Goal: Task Accomplishment & Management: Manage account settings

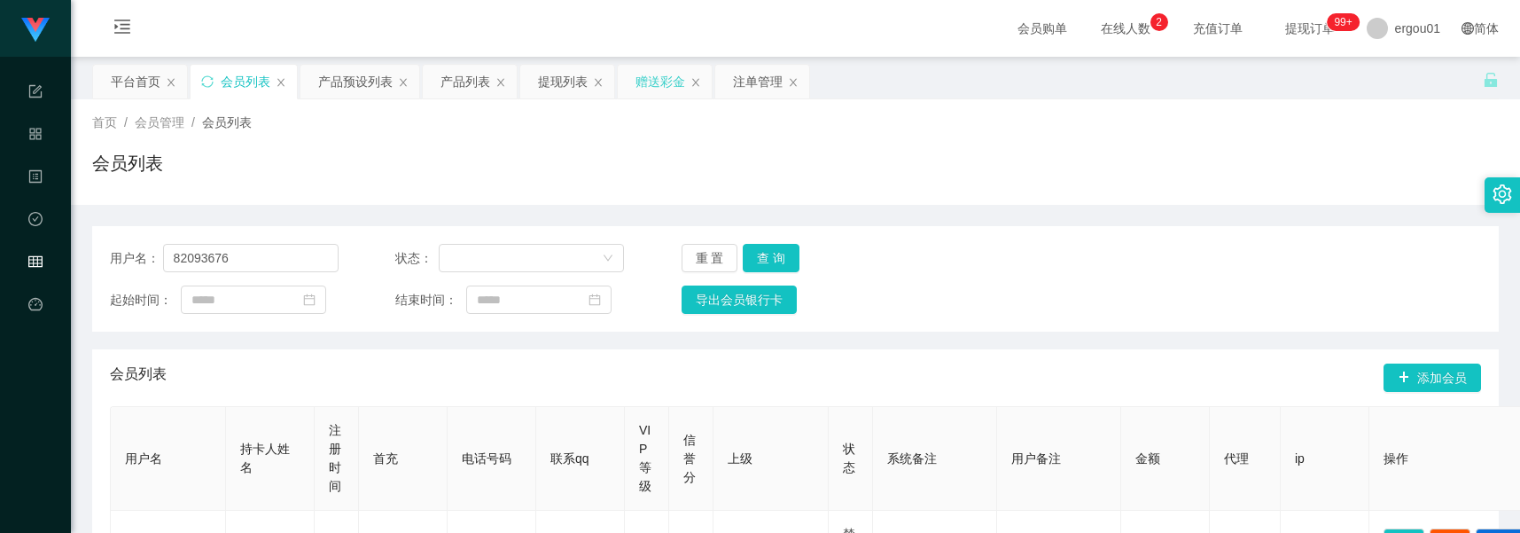
click at [667, 77] on div "赠送彩金" at bounding box center [660, 82] width 50 height 34
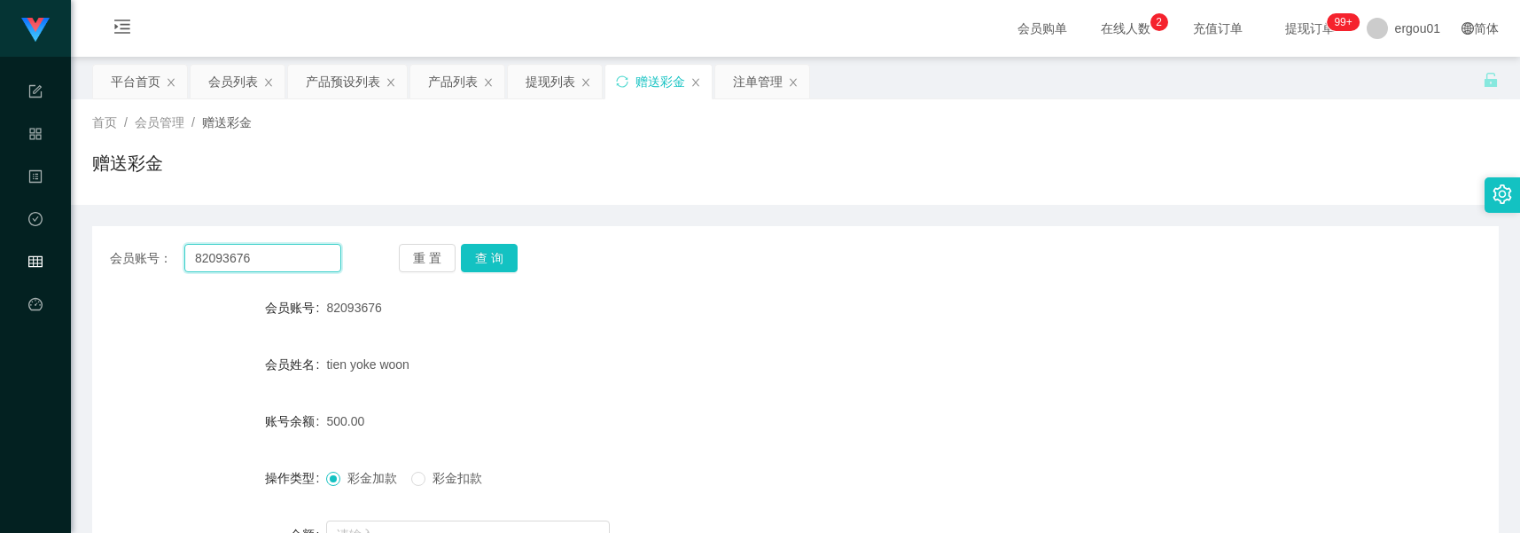
click at [272, 257] on input "82093676" at bounding box center [262, 258] width 157 height 28
paste input "93461218"
type input "93461218"
click at [503, 250] on button "查 询" at bounding box center [489, 258] width 57 height 28
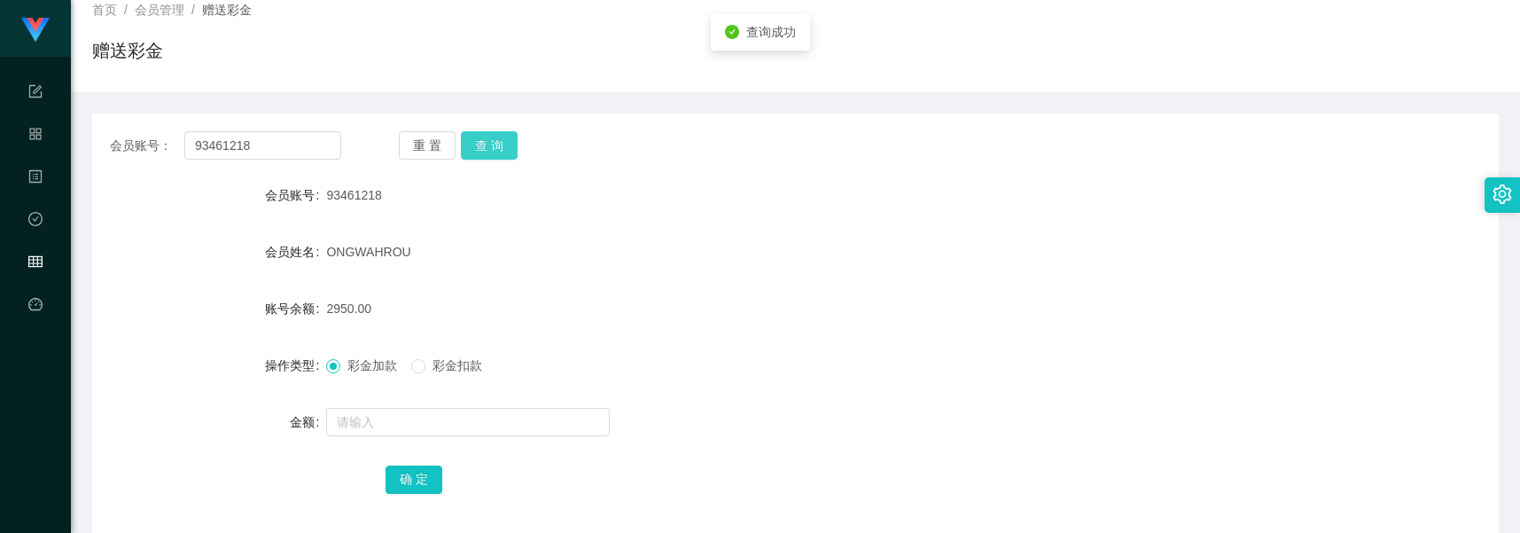
scroll to position [307, 0]
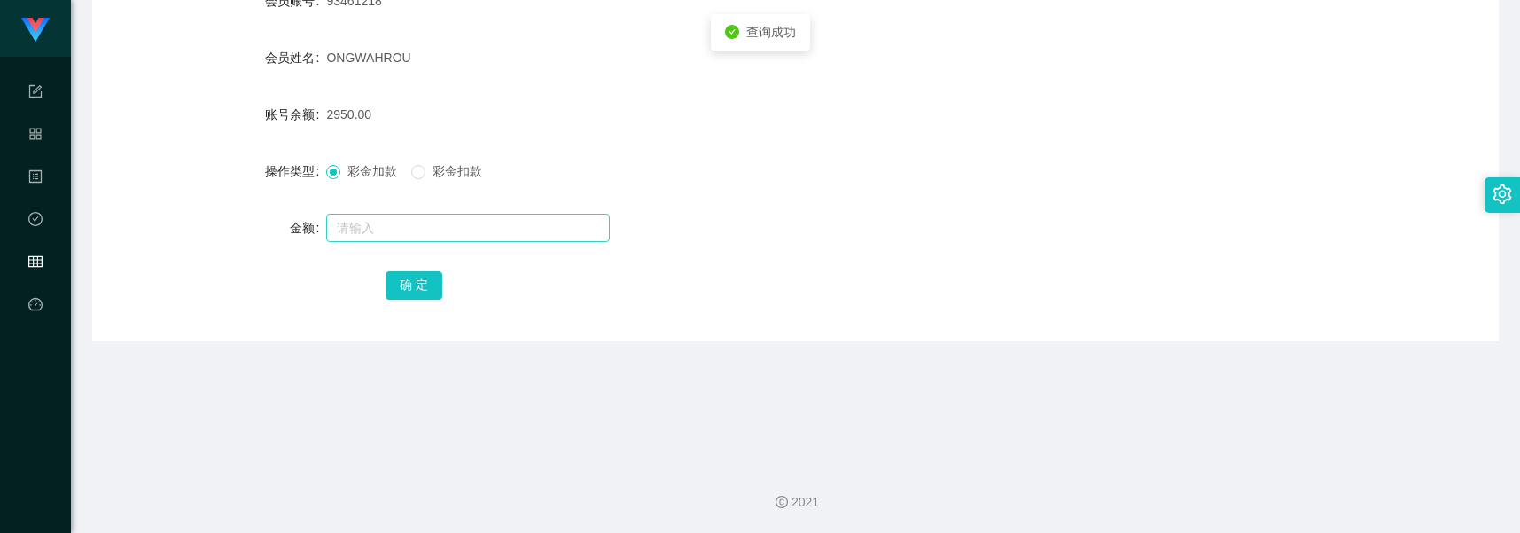
drag, startPoint x: 419, startPoint y: 199, endPoint x: 417, endPoint y: 228, distance: 28.4
click at [418, 200] on form "会员账号 93461218 会员姓名 ONGWAHROU 账号余额 2950.00 操作类型 彩金加款 彩金扣款 金额 确 定" at bounding box center [795, 142] width 1406 height 319
click at [417, 228] on input "text" at bounding box center [468, 228] width 284 height 28
type input "2000"
click at [414, 277] on button "确 定" at bounding box center [413, 285] width 57 height 28
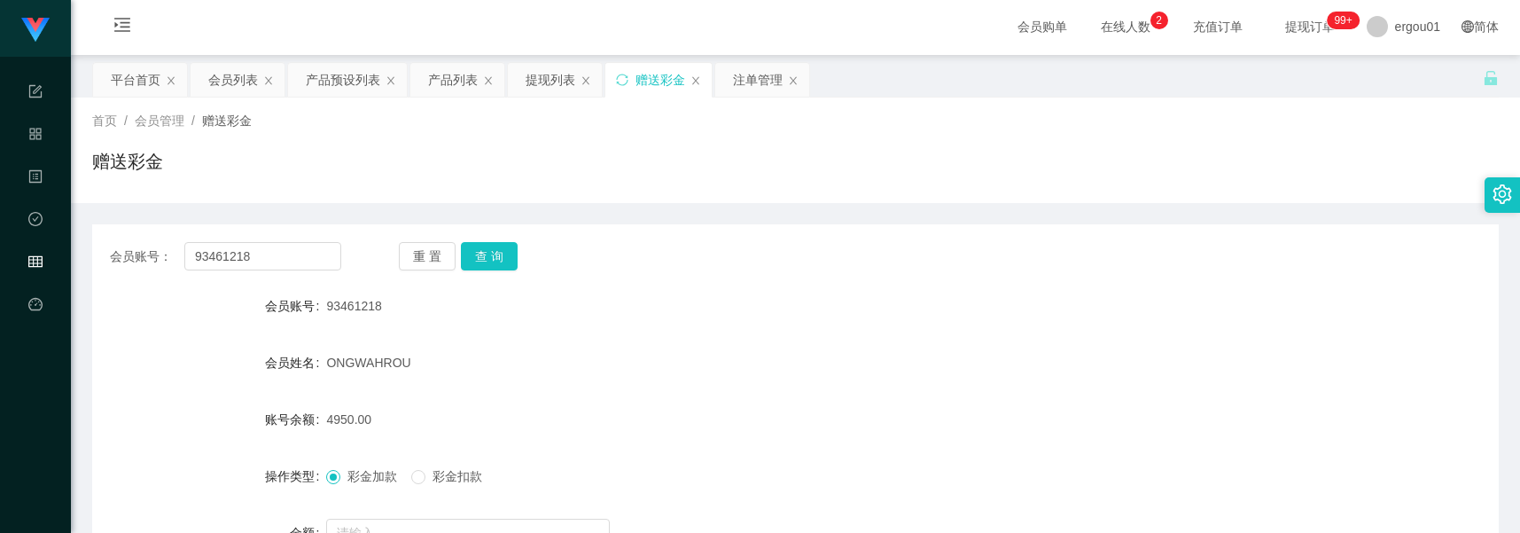
scroll to position [0, 0]
click at [1296, 233] on div "会员账号： 93461218 重 置 查 询 会员账号 93461218 会员姓名 ONGWAHROU 账号余额 4950.00 操作类型 彩金加款 彩金扣款…" at bounding box center [795, 437] width 1406 height 422
click at [715, 175] on div "赠送彩金" at bounding box center [795, 170] width 1406 height 41
click at [289, 251] on input "93461218" at bounding box center [262, 258] width 157 height 28
paste input "8868049"
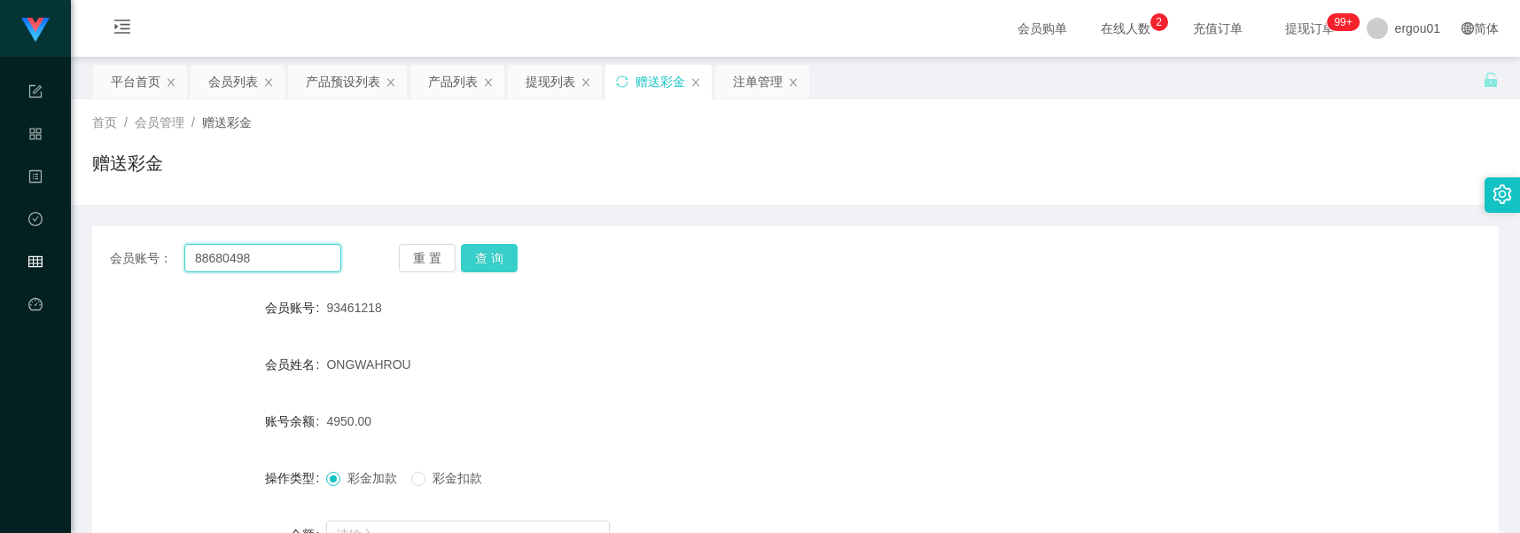
type input "88680498"
click at [487, 264] on button "查 询" at bounding box center [489, 258] width 57 height 28
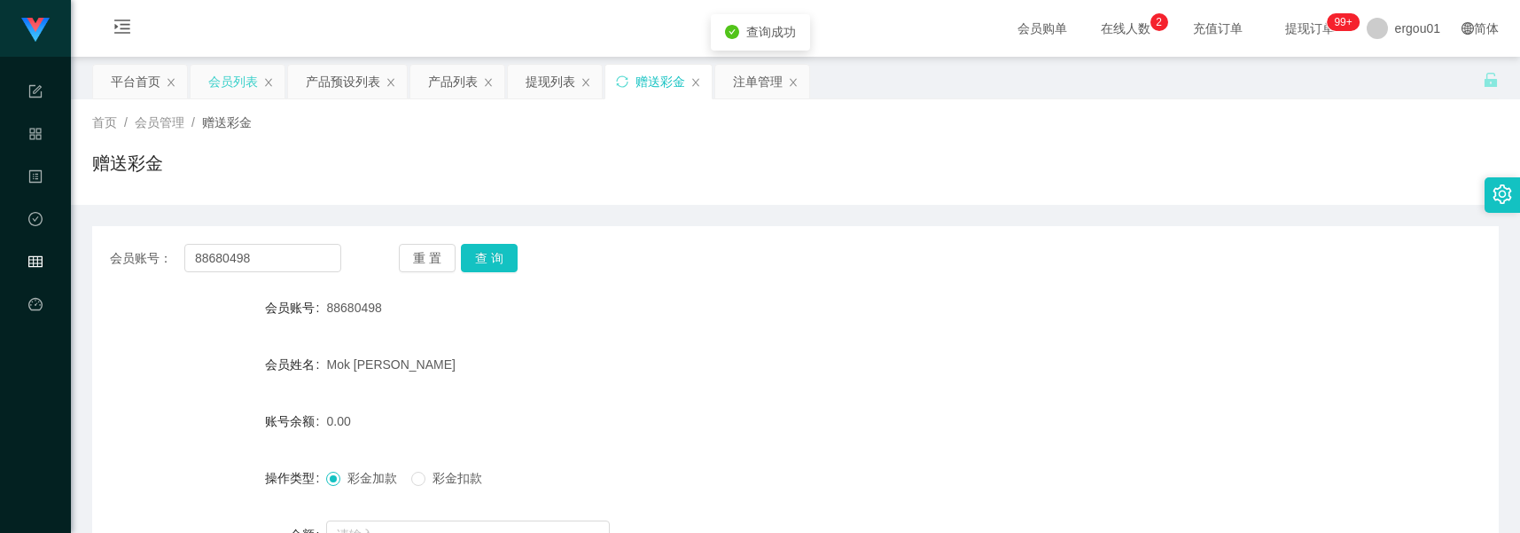
click at [214, 72] on div "会员列表" at bounding box center [233, 82] width 50 height 34
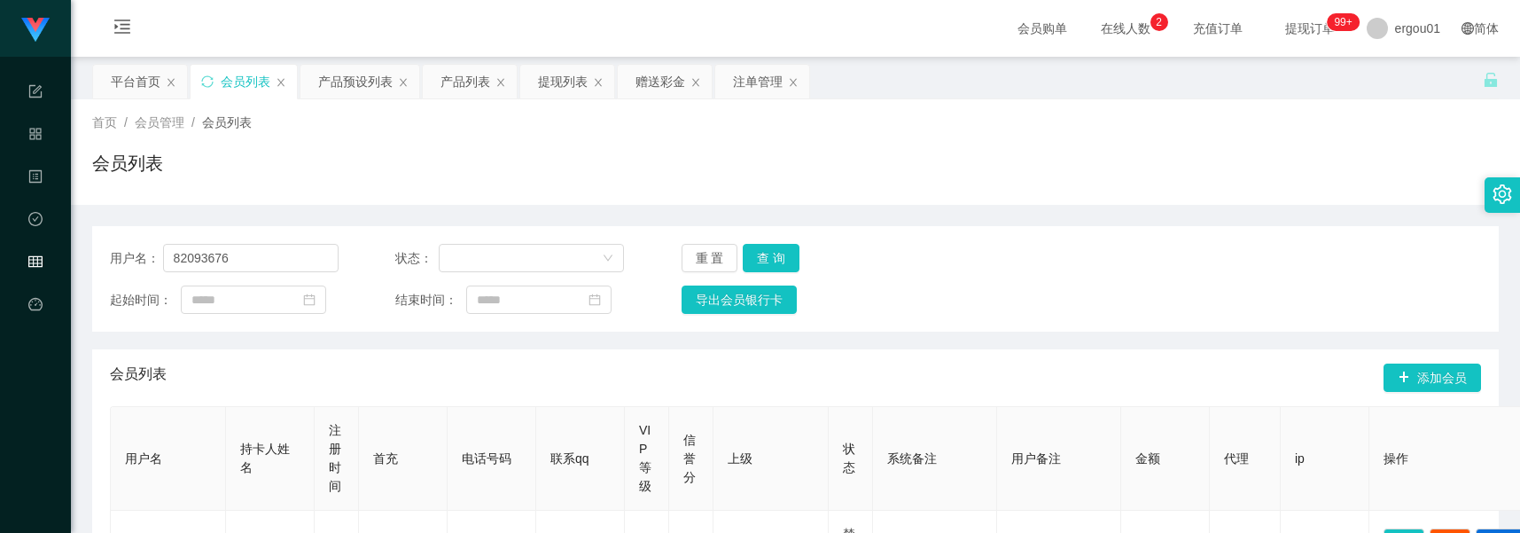
click at [276, 272] on div "用户名： 82093676 状态： 重 置 查 询 起始时间： 结束时间： 导出会员银行卡" at bounding box center [795, 278] width 1406 height 105
click at [276, 261] on input "82093676" at bounding box center [250, 258] width 175 height 28
paste input "8680498"
type input "88680498"
click at [786, 250] on button "查 询" at bounding box center [771, 258] width 57 height 28
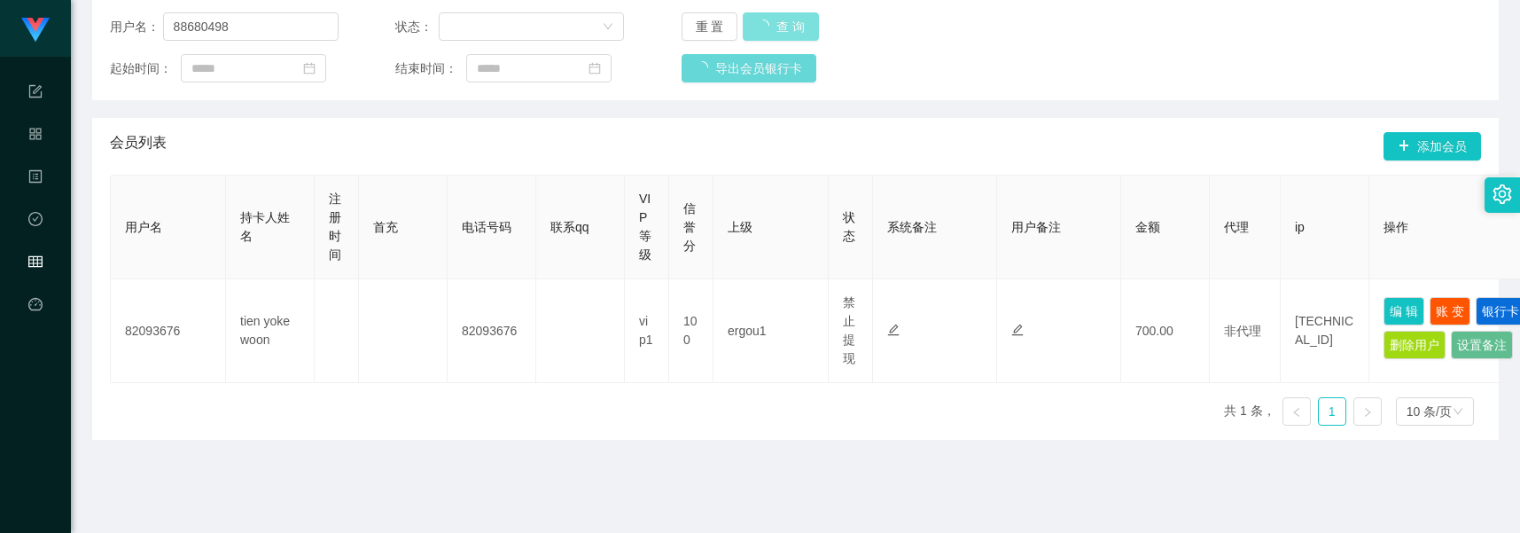
scroll to position [307, 0]
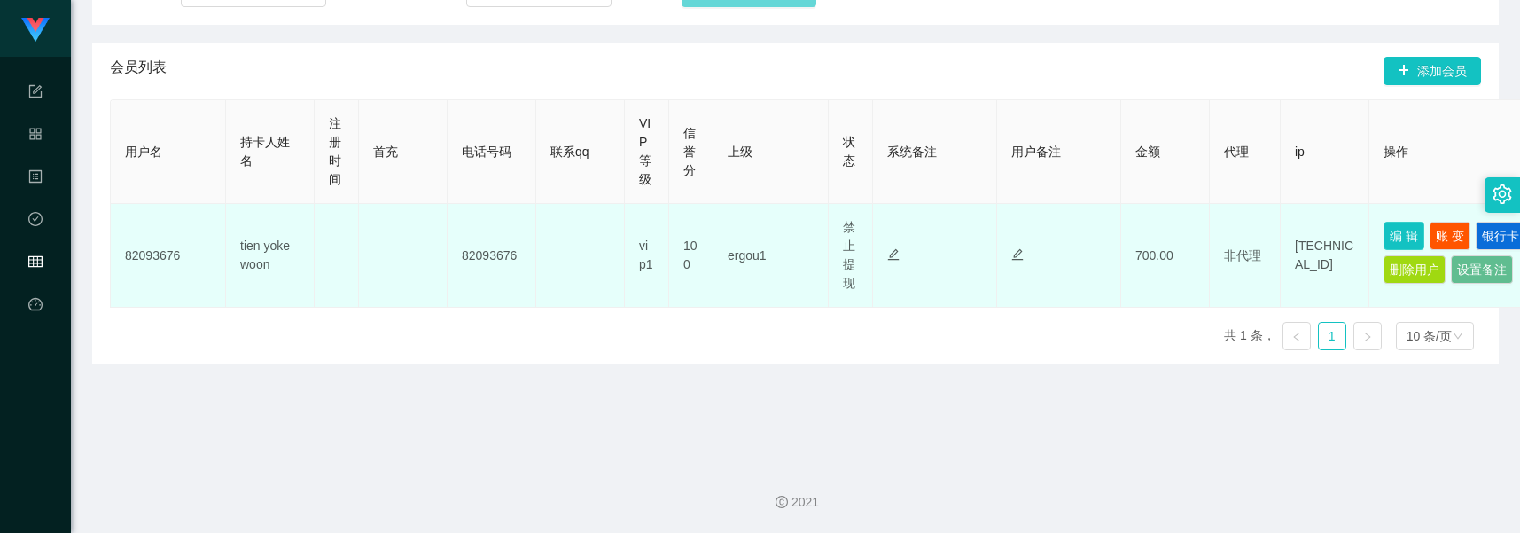
click at [1405, 223] on button "编 辑" at bounding box center [1403, 236] width 41 height 28
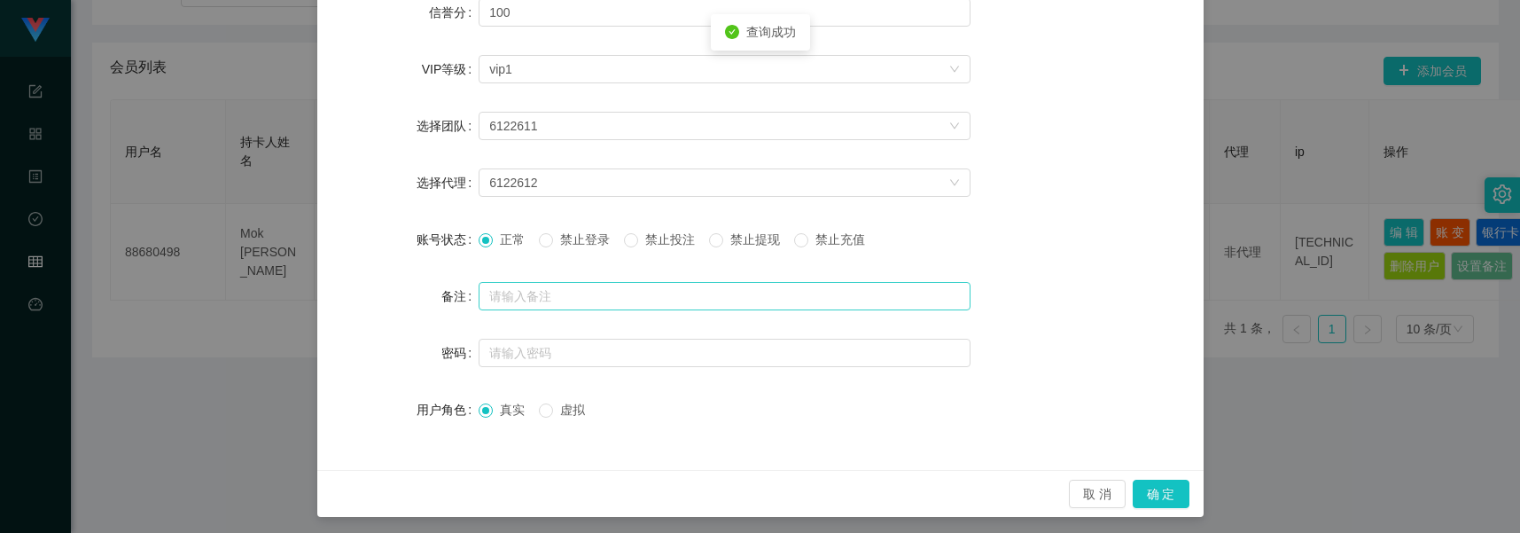
scroll to position [339, 0]
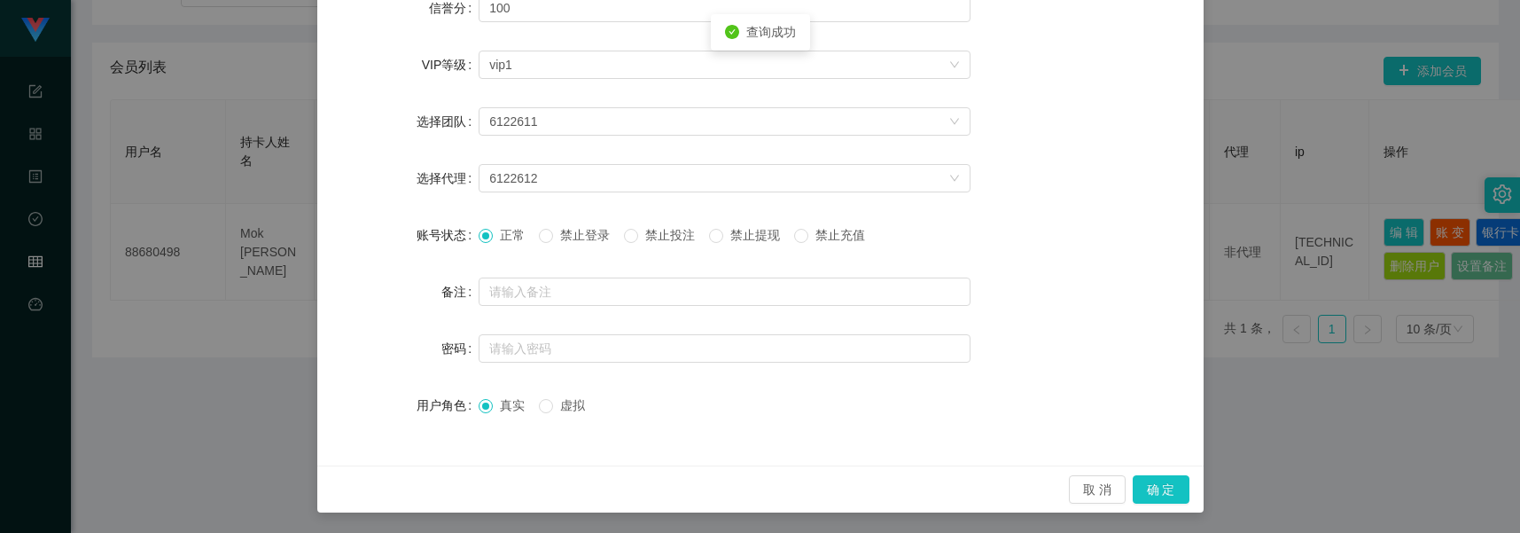
click at [1287, 170] on div "新增/编辑用户 用户名 82093676 手机号 82093676 持卡人姓名 tien yoke woon 信誉分 100 VIP等级 选择VIP等级 vi…" at bounding box center [760, 266] width 1520 height 533
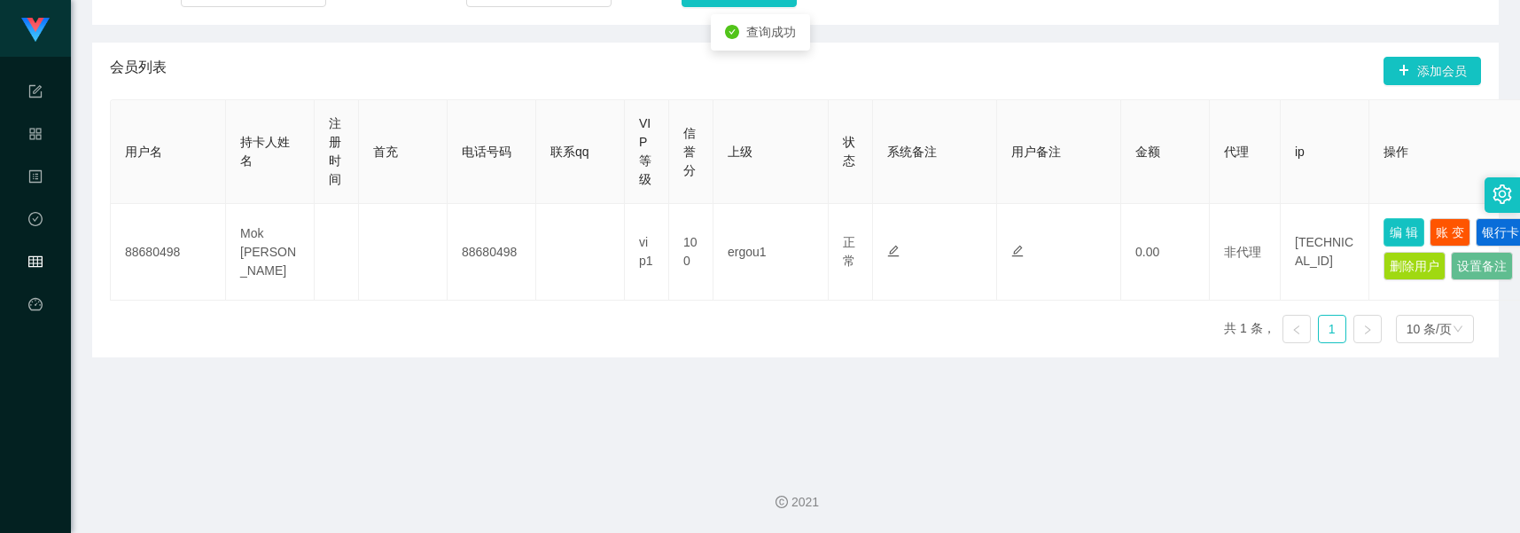
scroll to position [250, 0]
